Goal: Transaction & Acquisition: Subscribe to service/newsletter

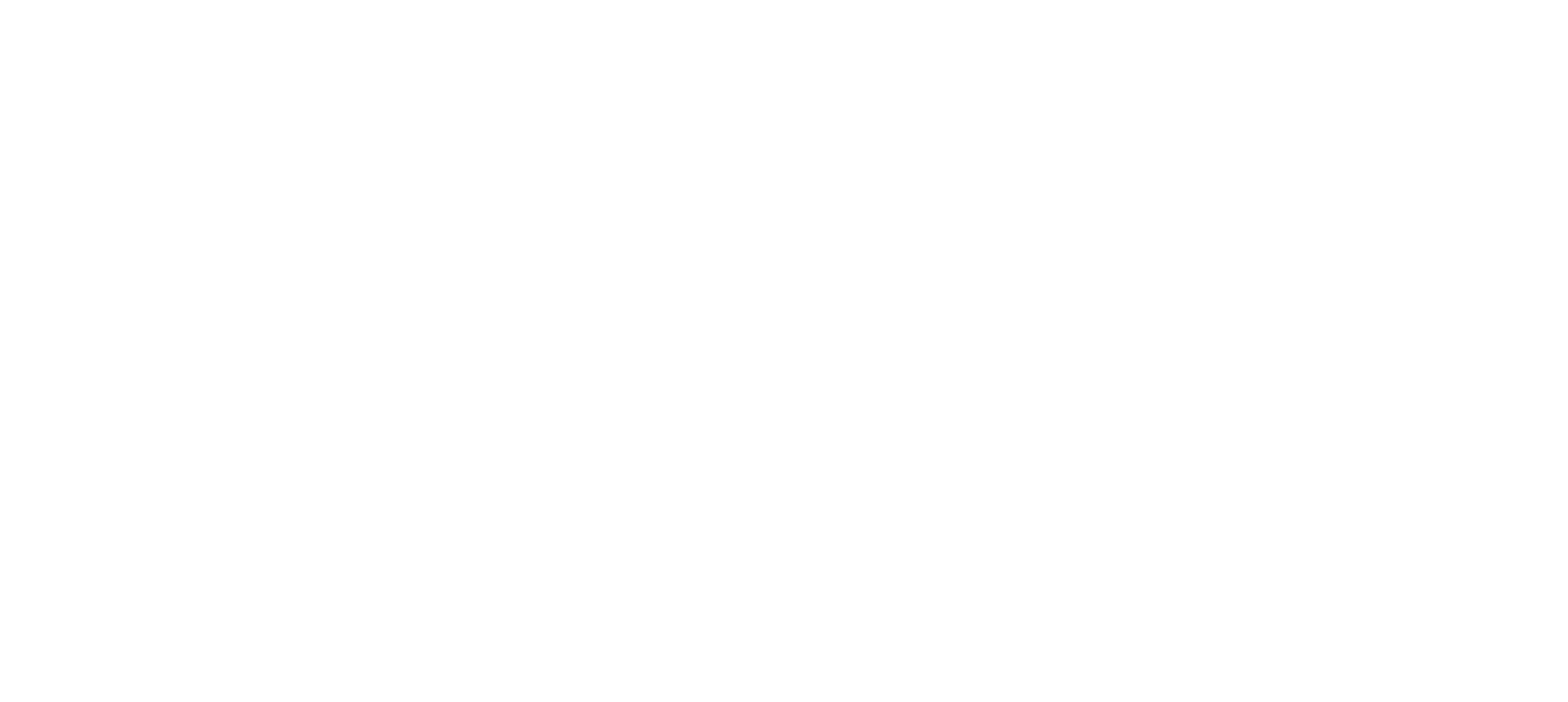
select select "*"
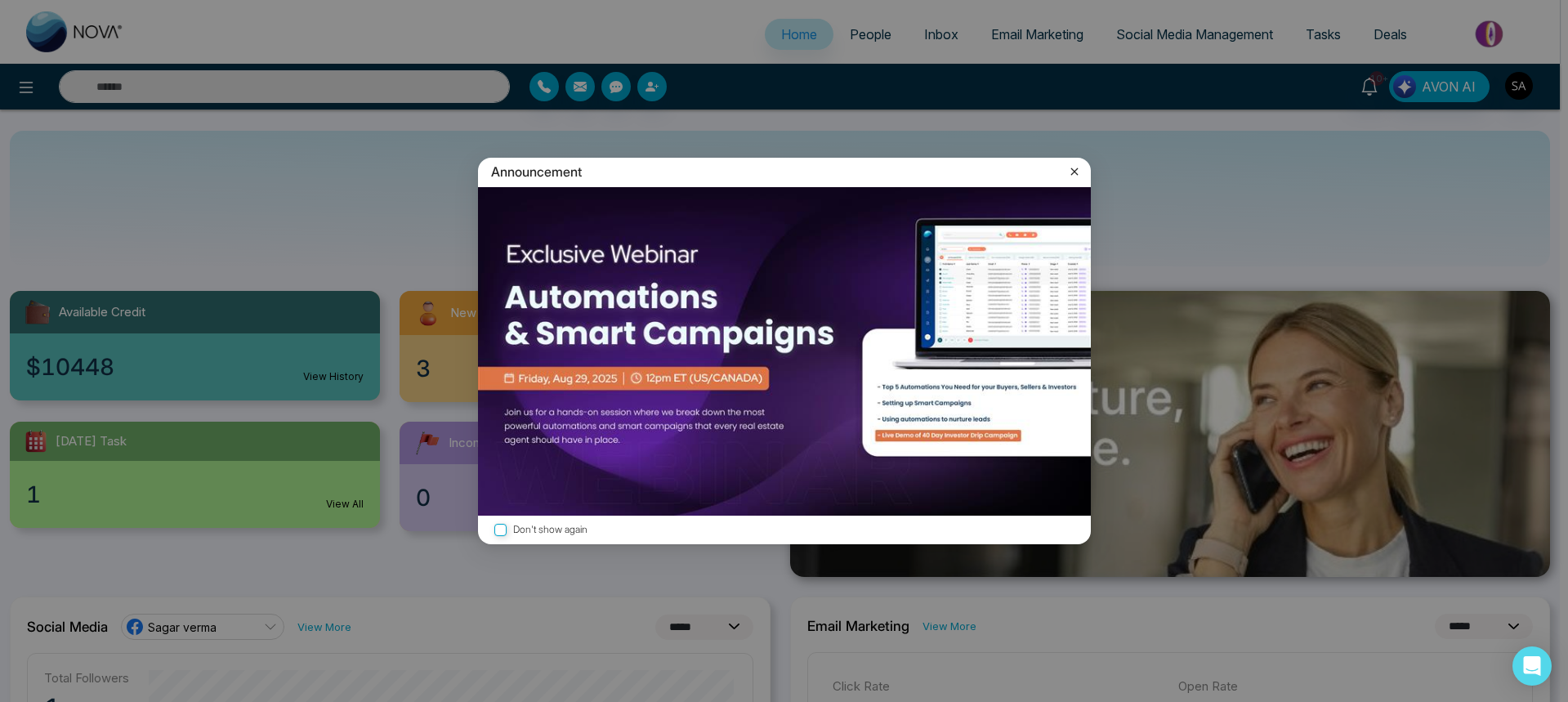
click at [1078, 167] on icon at bounding box center [1074, 171] width 16 height 16
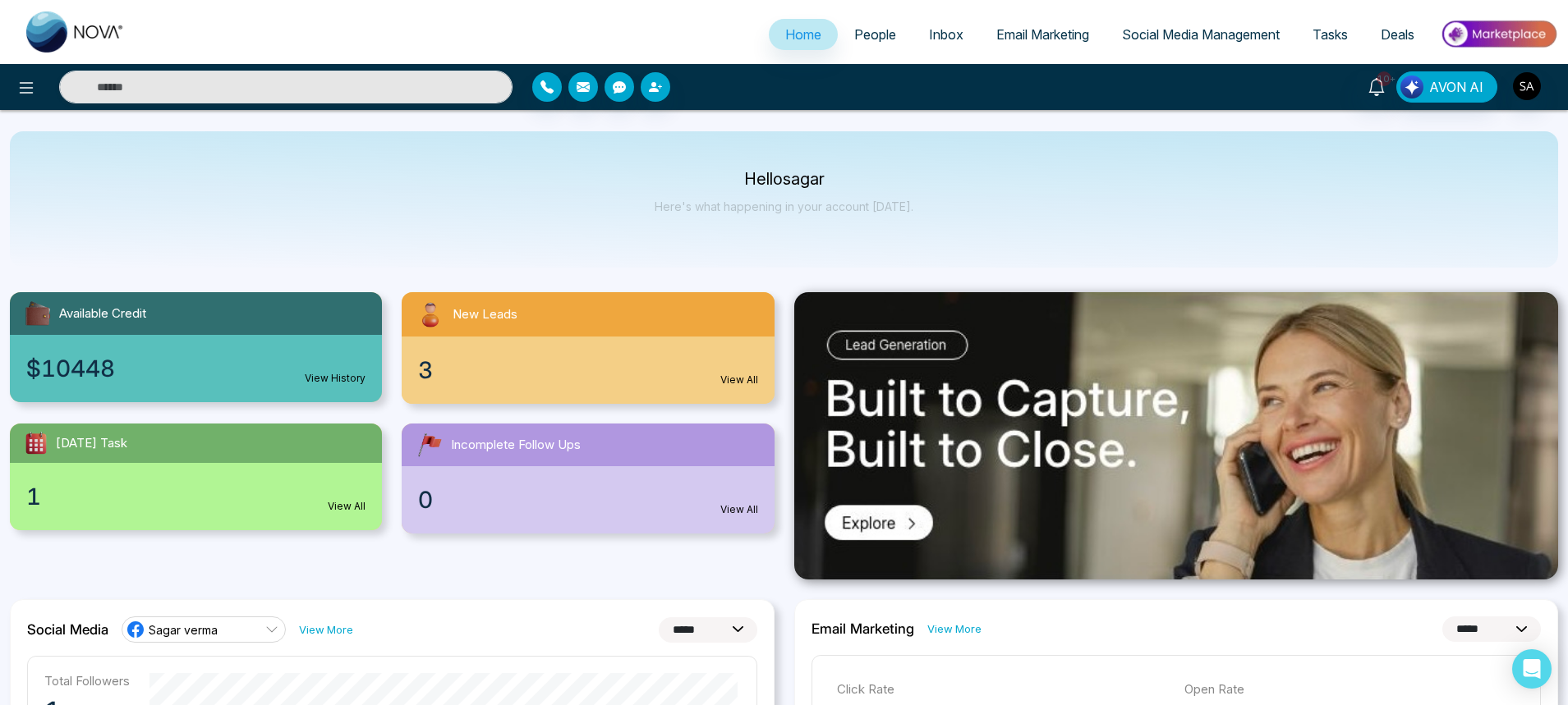
click at [1038, 43] on link "Email Marketing" at bounding box center [1041, 34] width 125 height 31
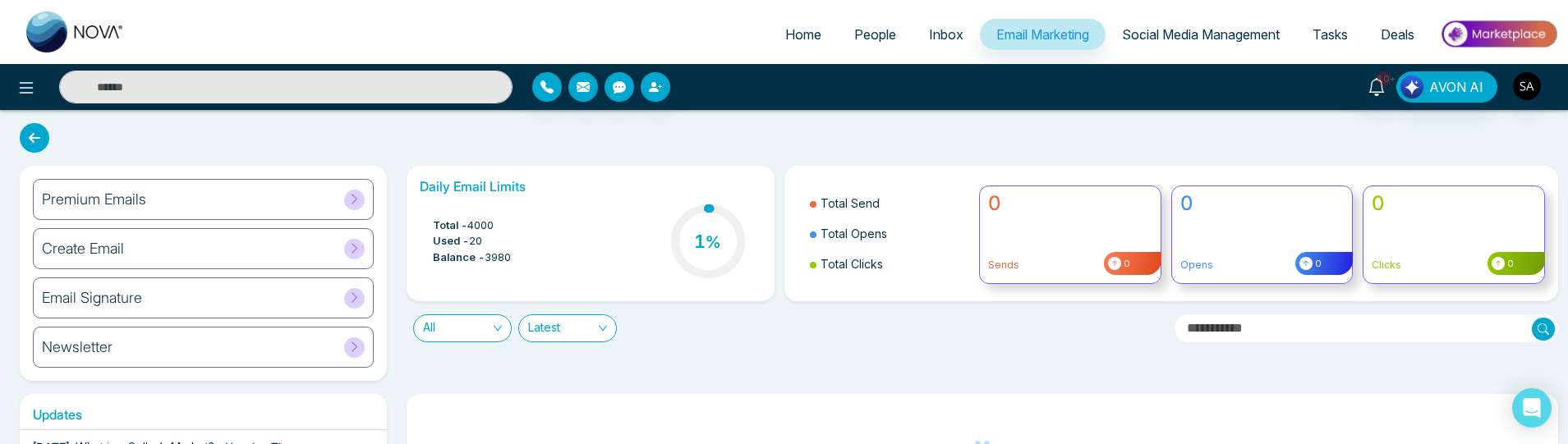
click at [119, 189] on div "Premium Emails" at bounding box center [203, 199] width 341 height 41
